Goal: Task Accomplishment & Management: Use online tool/utility

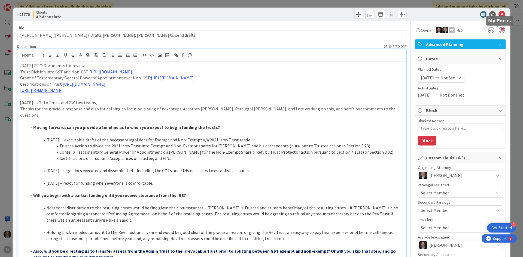
click at [499, 31] on div at bounding box center [502, 30] width 6 height 6
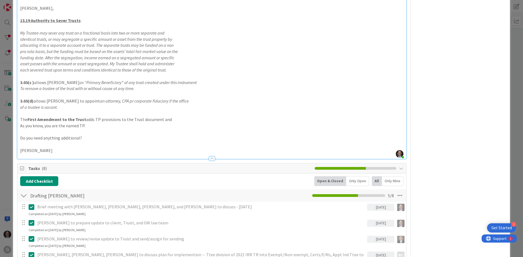
scroll to position [1525, 0]
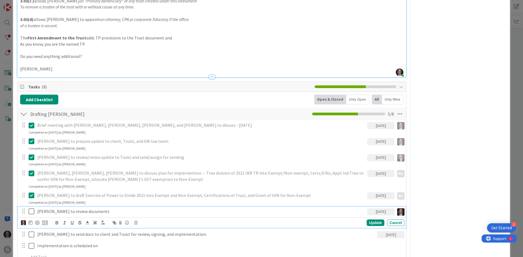
click at [31, 208] on icon at bounding box center [32, 211] width 6 height 7
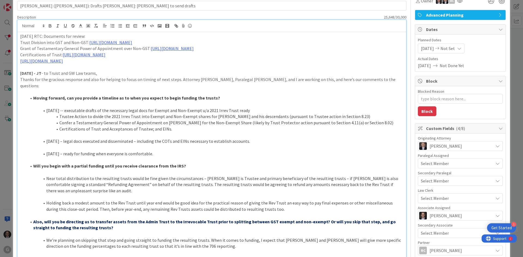
scroll to position [0, 0]
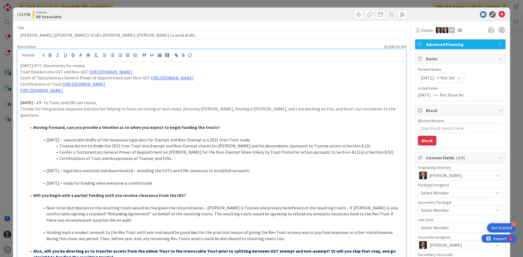
click at [347, 83] on p "Certifications of Trust: [URL][DOMAIN_NAME]" at bounding box center [211, 84] width 383 height 6
drag, startPoint x: 20, startPoint y: 65, endPoint x: 42, endPoint y: 65, distance: 21.8
click at [42, 65] on p "[DATE] RTC: Documents for review:" at bounding box center [211, 66] width 383 height 6
click at [50, 54] on icon "button" at bounding box center [50, 55] width 5 height 5
click at [42, 77] on p "Grant of Testamentary General Power of Appointment over Non-GST: [URL][DOMAIN_N…" at bounding box center [211, 78] width 383 height 6
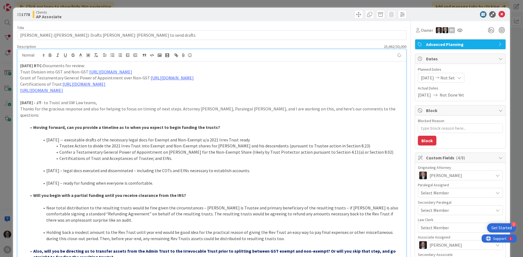
click at [20, 66] on strong "[DATE] RTC:" at bounding box center [31, 65] width 23 height 5
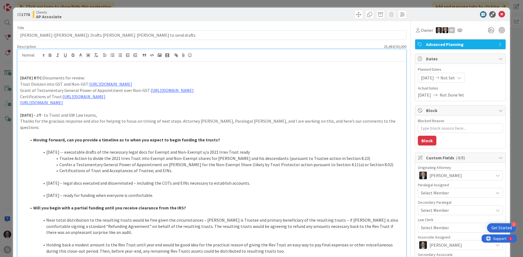
paste div
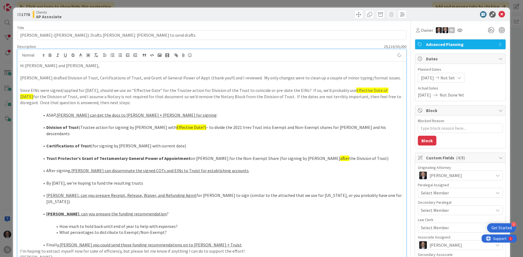
type textarea "x"
drag, startPoint x: 19, startPoint y: 64, endPoint x: 43, endPoint y: 64, distance: 23.4
click at [49, 54] on icon "button" at bounding box center [50, 54] width 2 height 1
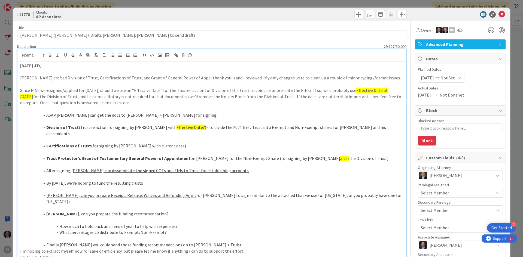
click at [20, 78] on p "[PERSON_NAME] drafted Division of Trust, Certifications of Trust, and Grant of …" at bounding box center [211, 78] width 383 height 6
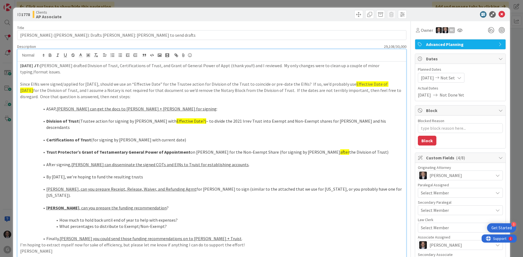
click at [45, 106] on li "ASAP, [PERSON_NAME] can get the docs to [PERSON_NAME] + [PERSON_NAME] for signi…" at bounding box center [215, 109] width 377 height 6
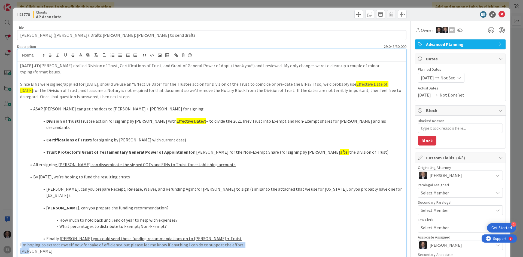
drag, startPoint x: 21, startPoint y: 226, endPoint x: 41, endPoint y: 231, distance: 20.7
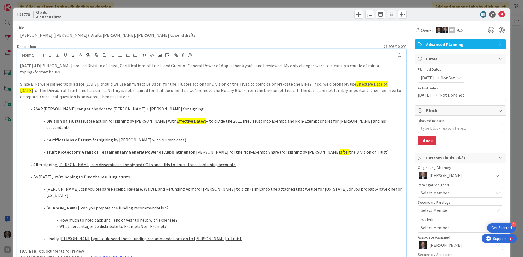
type textarea "x"
click at [498, 14] on icon at bounding box center [501, 14] width 7 height 7
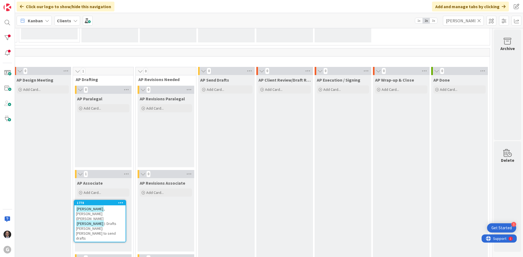
scroll to position [390, 181]
